Goal: Find specific page/section: Find specific page/section

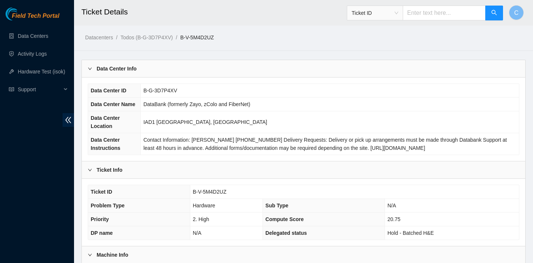
scroll to position [345, 0]
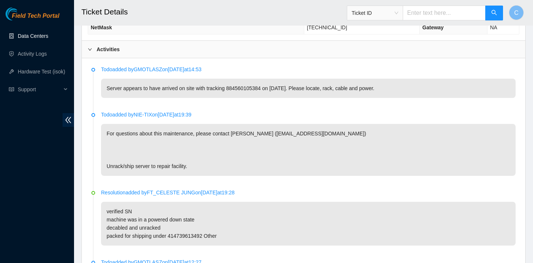
click at [34, 39] on link "Data Centers" at bounding box center [33, 36] width 30 height 6
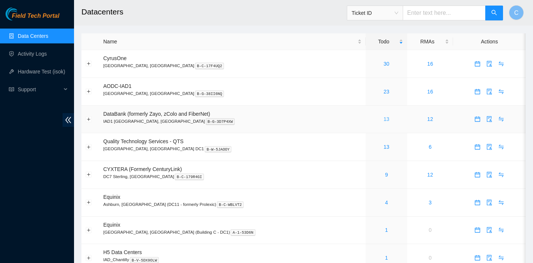
click at [384, 118] on link "13" at bounding box center [387, 119] width 6 height 6
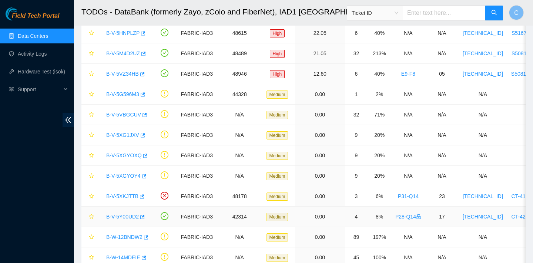
scroll to position [14, 0]
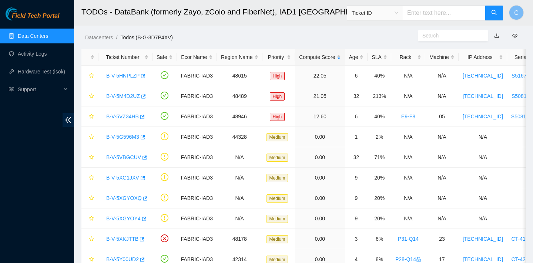
click at [45, 33] on link "Data Centers" at bounding box center [33, 36] width 30 height 6
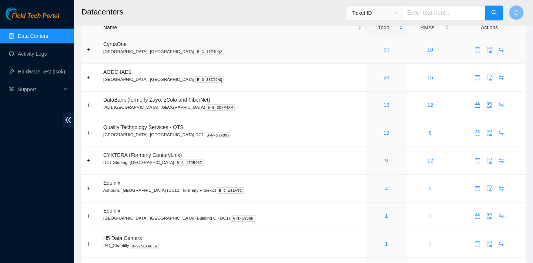
click at [384, 50] on link "30" at bounding box center [387, 50] width 6 height 6
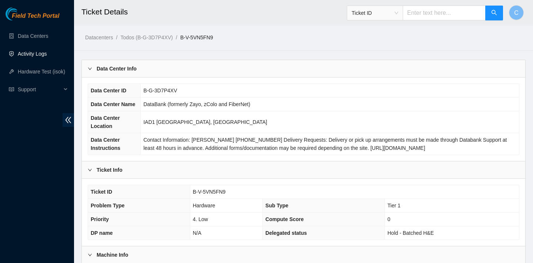
scroll to position [638, 0]
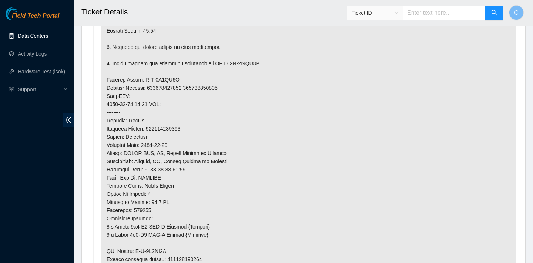
click at [26, 37] on link "Data Centers" at bounding box center [33, 36] width 30 height 6
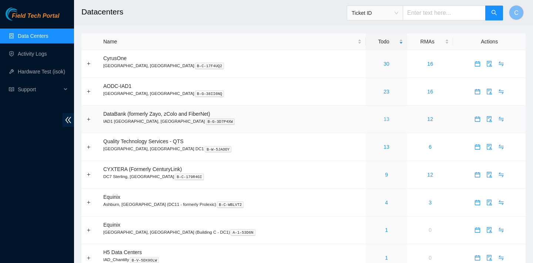
click at [384, 116] on link "13" at bounding box center [387, 119] width 6 height 6
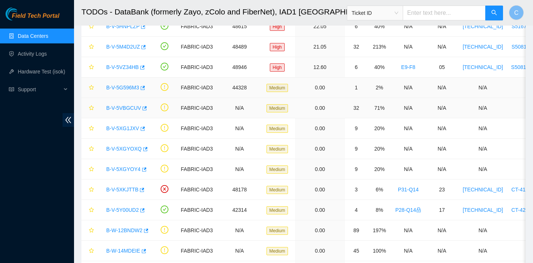
scroll to position [66, 0]
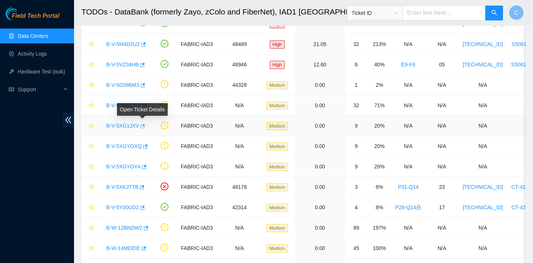
click at [145, 127] on icon "button" at bounding box center [143, 126] width 4 height 4
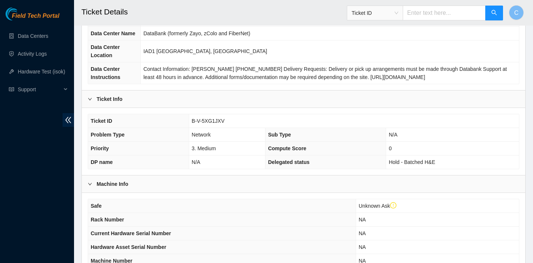
scroll to position [204, 0]
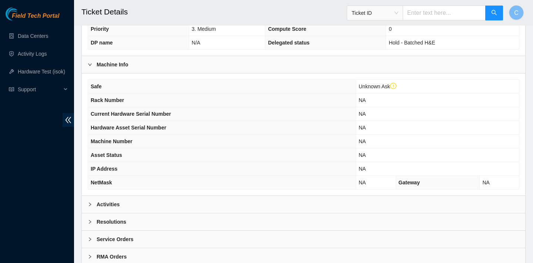
click at [194, 200] on div "Activities" at bounding box center [304, 204] width 444 height 17
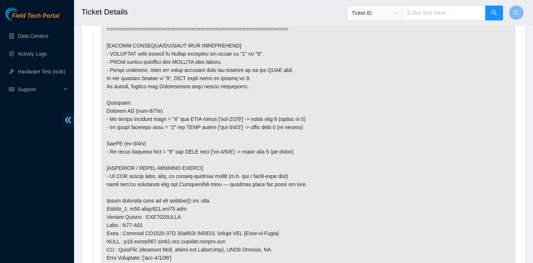
scroll to position [438, 0]
